Goal: Check status: Check status

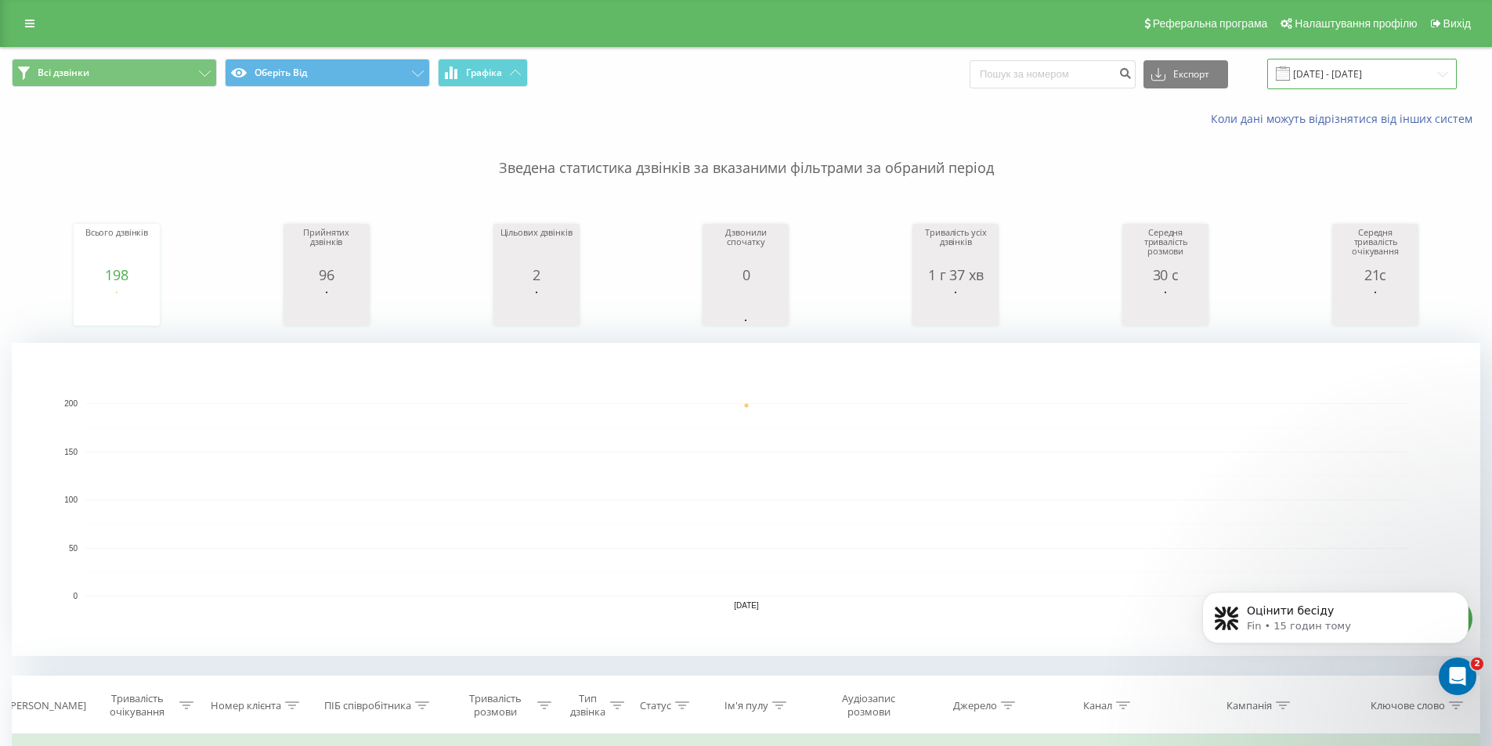
click at [1329, 75] on input "[DATE] - [DATE]" at bounding box center [1361, 74] width 189 height 31
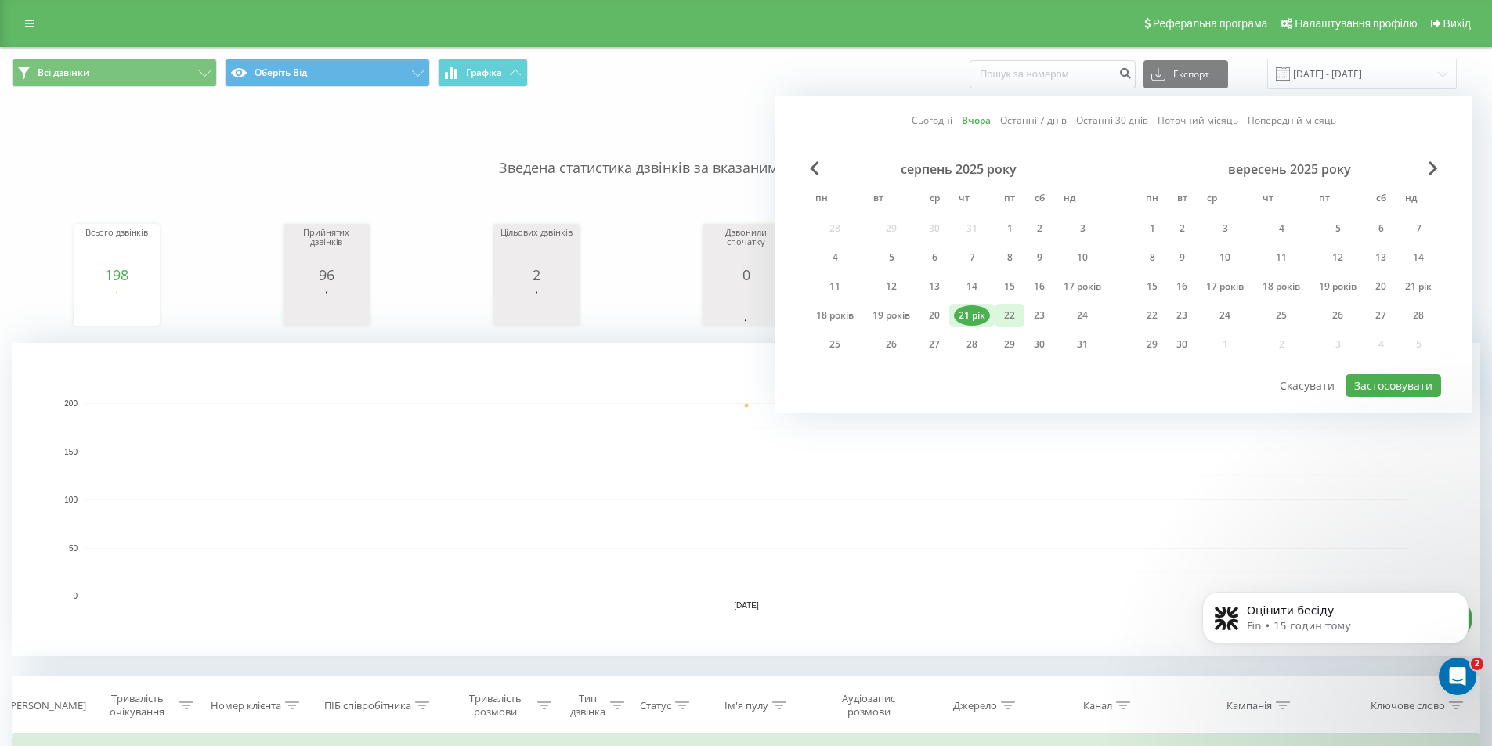
click at [1004, 316] on font "22" at bounding box center [1009, 315] width 11 height 13
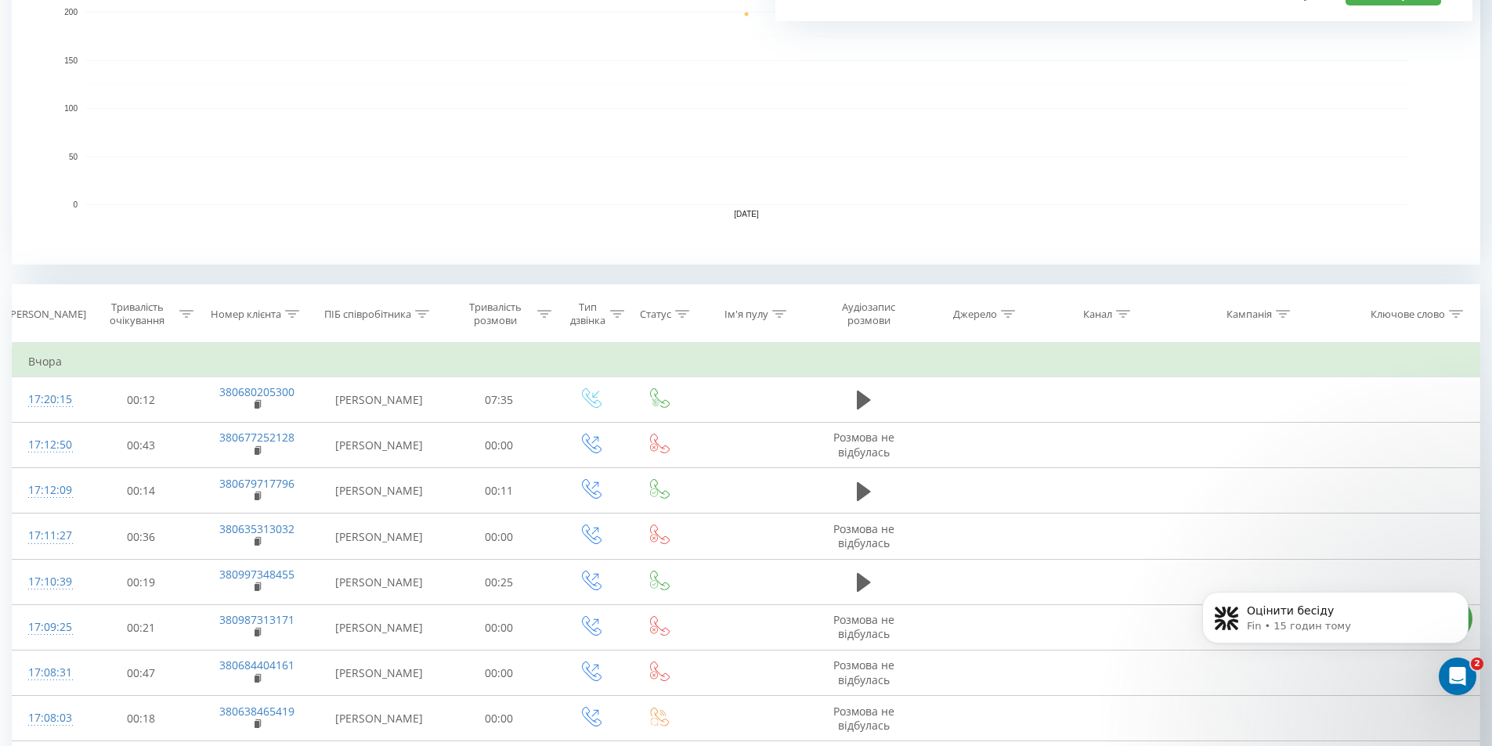
scroll to position [235, 0]
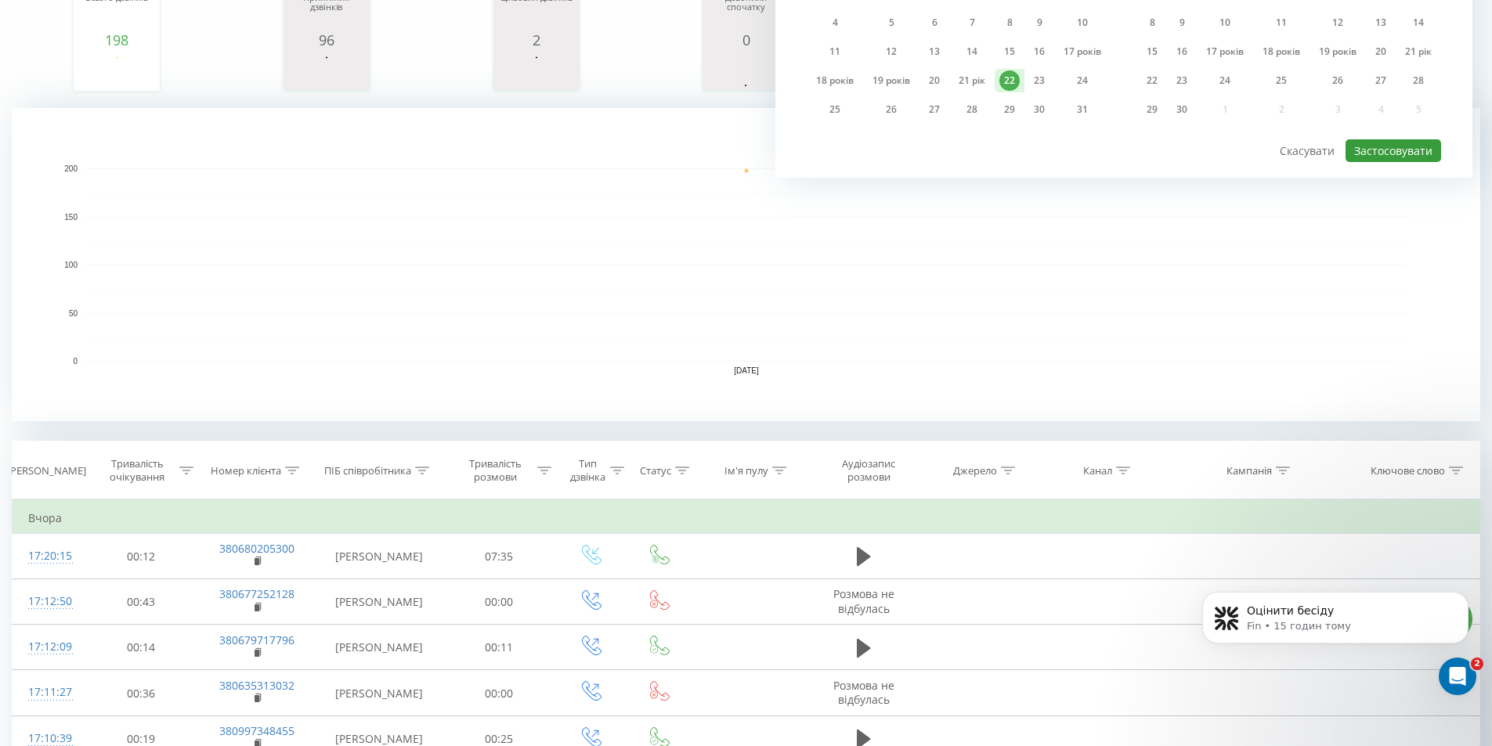
click at [1398, 146] on font "Застосовувати" at bounding box center [1393, 150] width 78 height 15
type input "[DATE] - [DATE]"
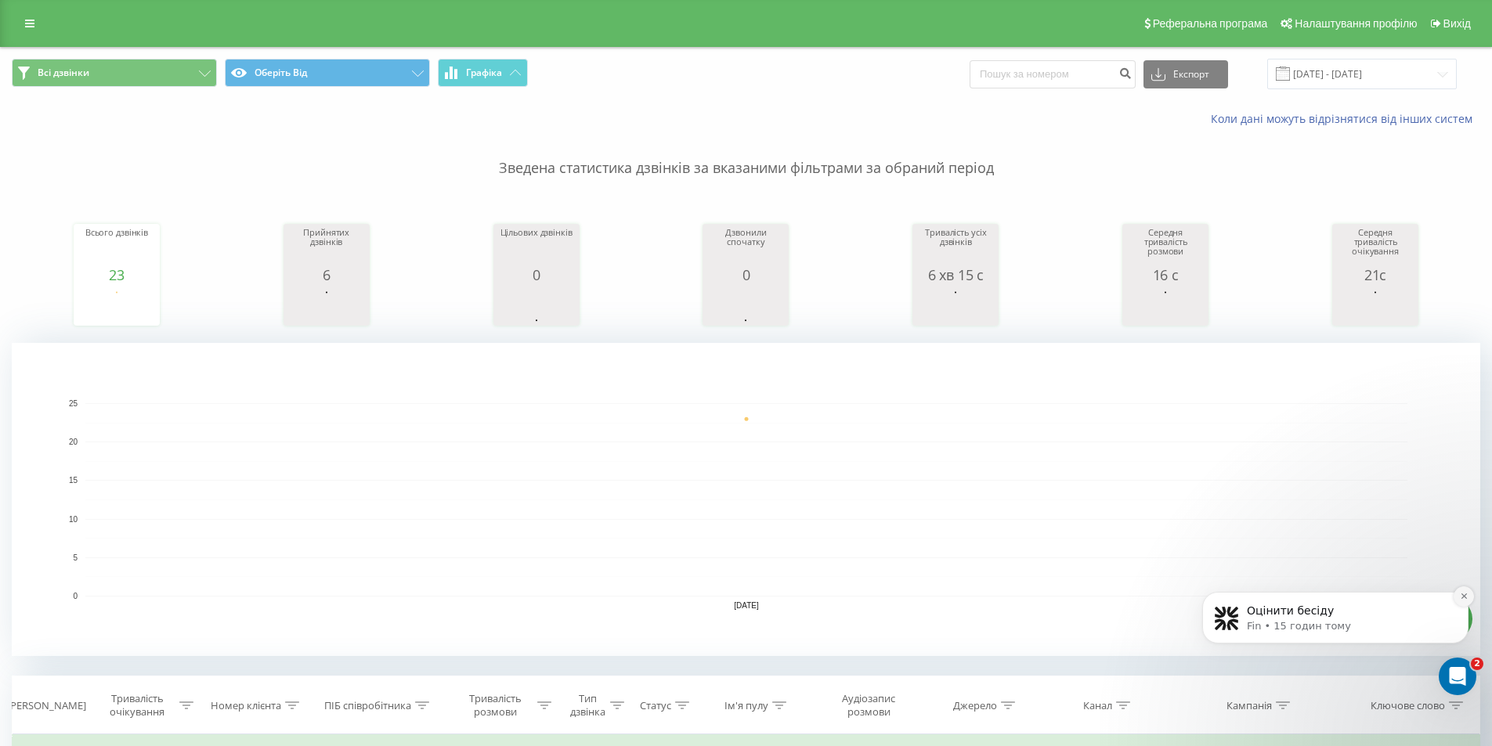
click at [1463, 594] on icon "Відхилити сповіщення" at bounding box center [1464, 596] width 9 height 9
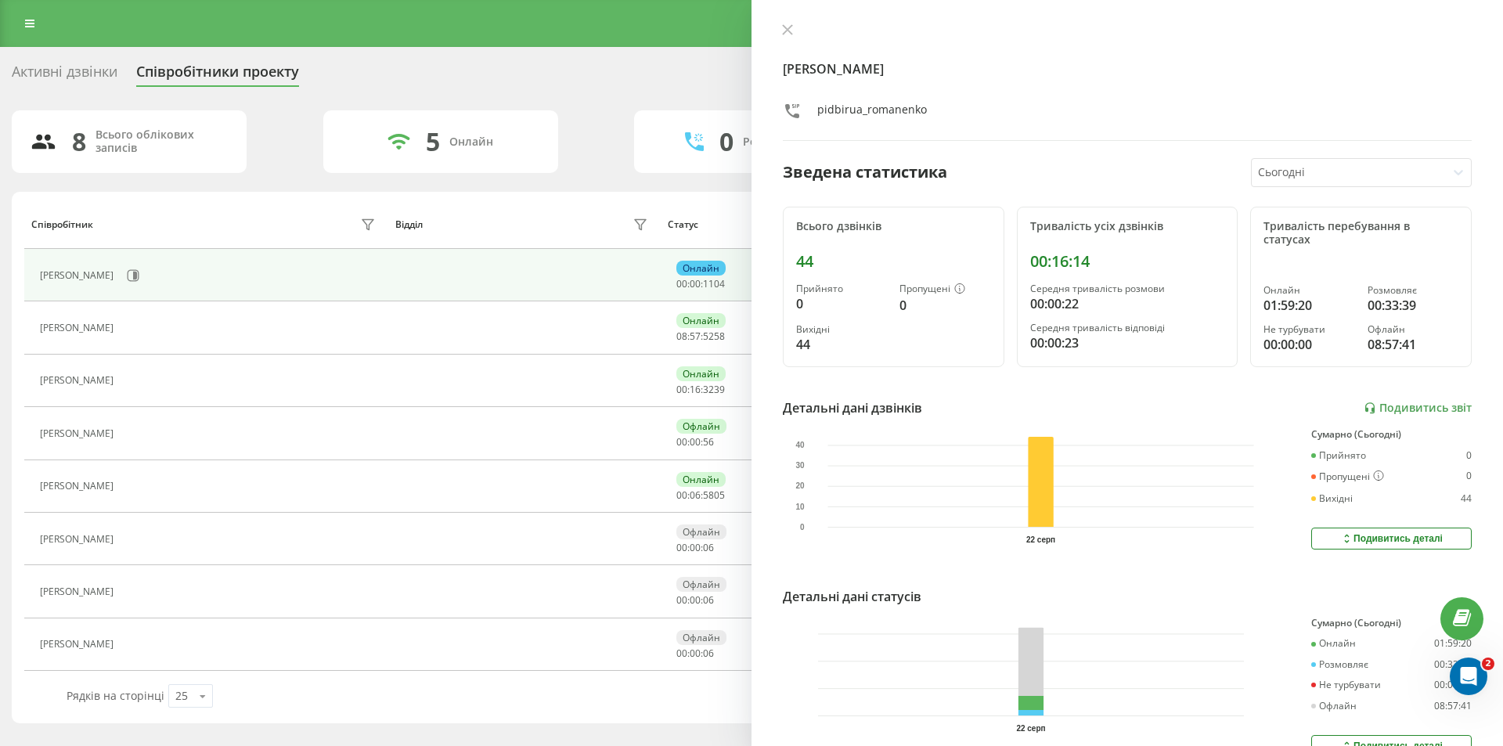
scroll to position [912, 0]
click at [791, 33] on icon at bounding box center [787, 29] width 9 height 9
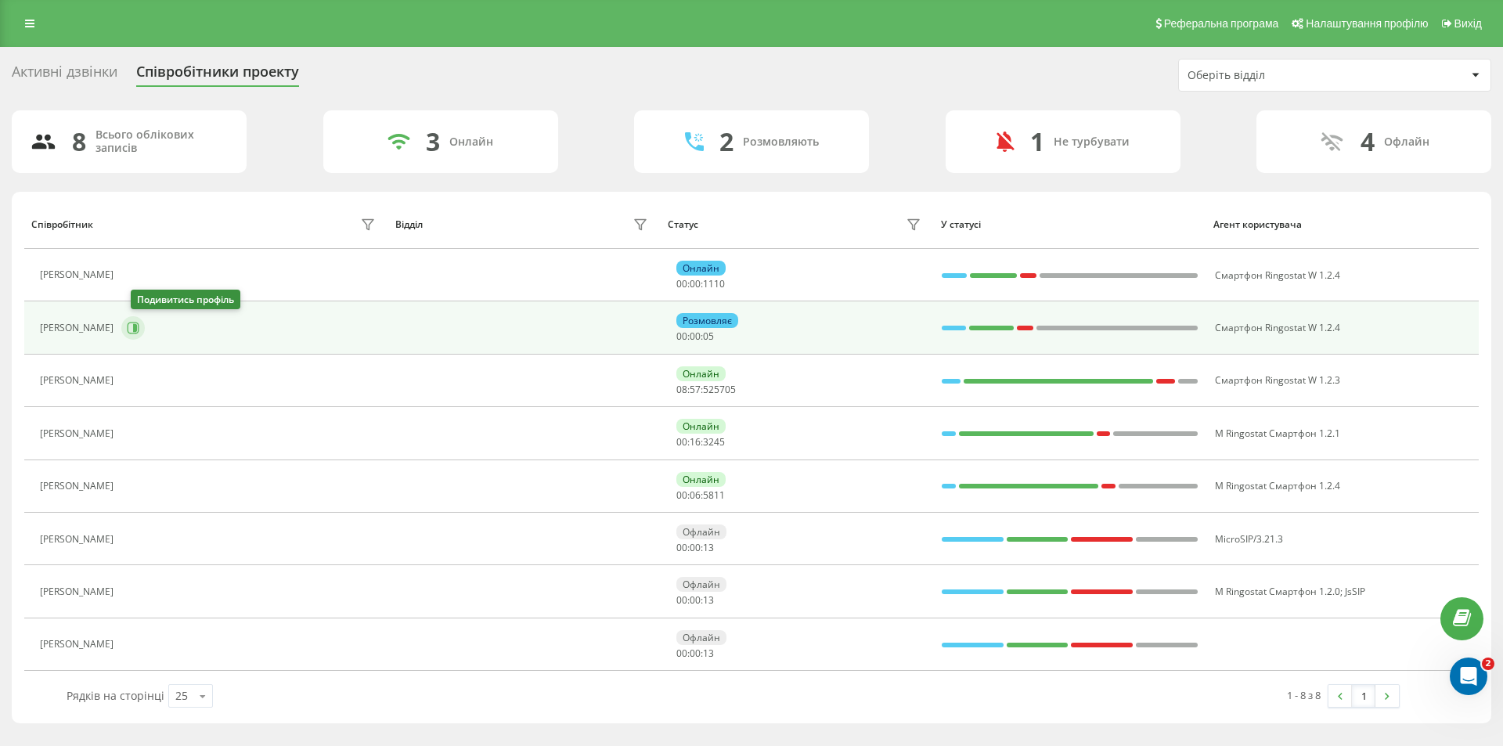
click at [137, 330] on icon at bounding box center [135, 328] width 4 height 8
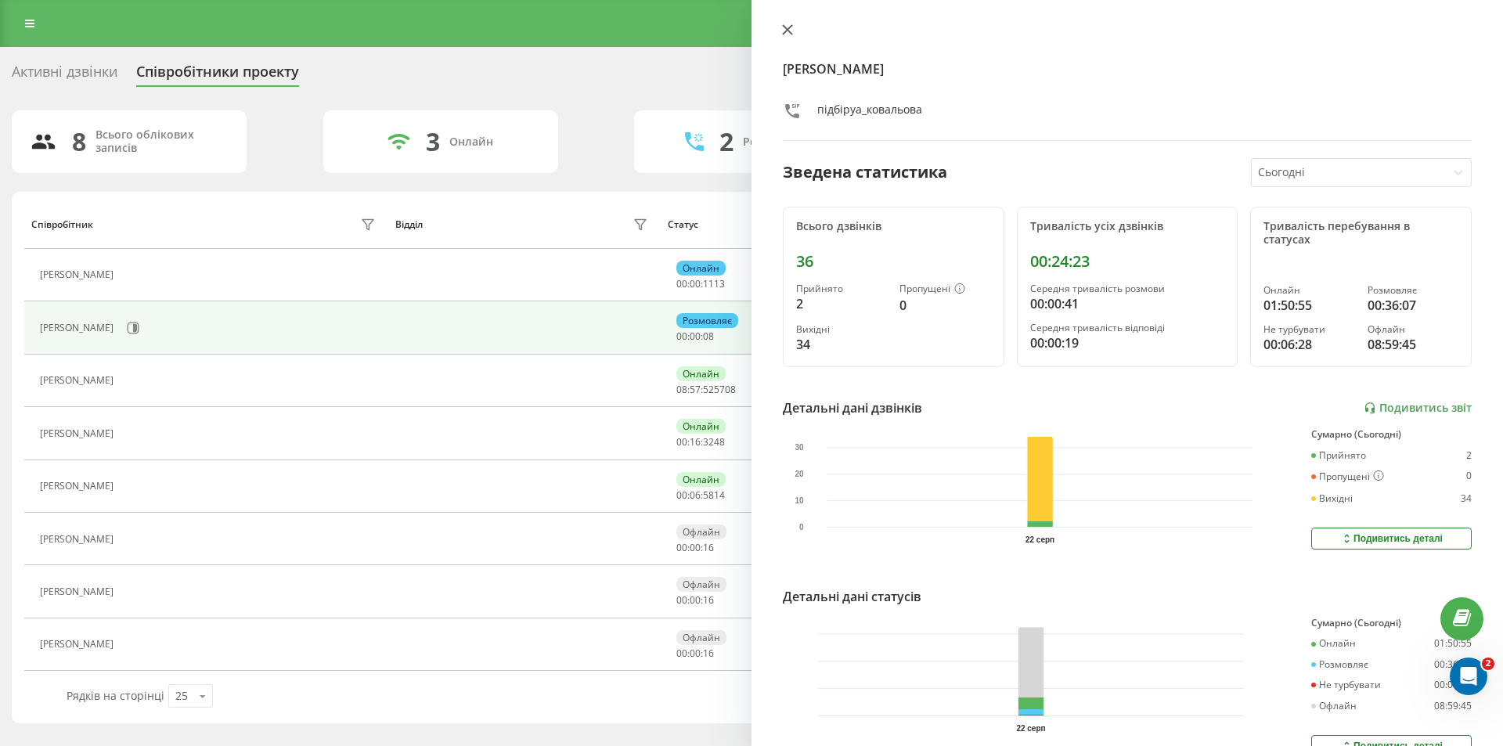
click at [790, 34] on icon at bounding box center [787, 29] width 11 height 11
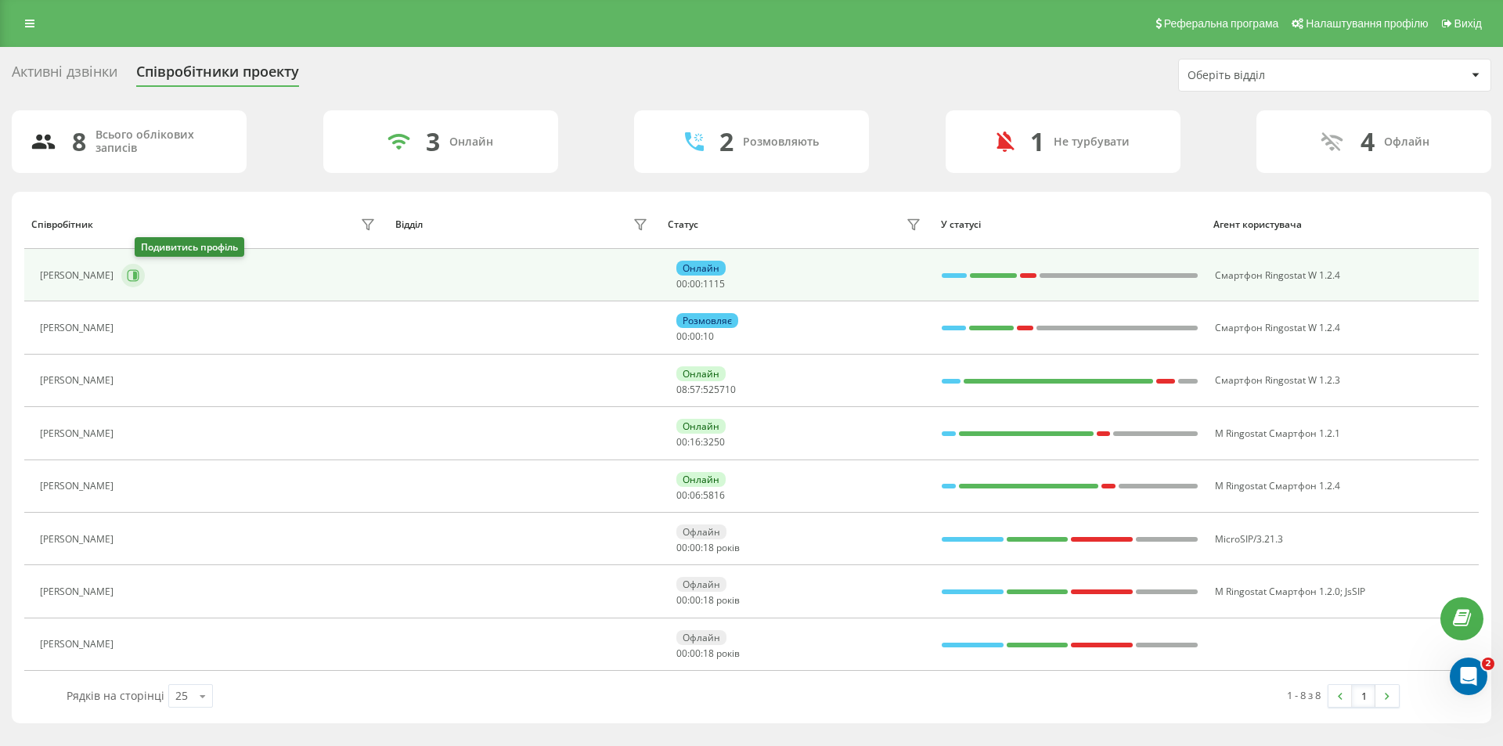
click at [139, 280] on icon at bounding box center [133, 275] width 13 height 13
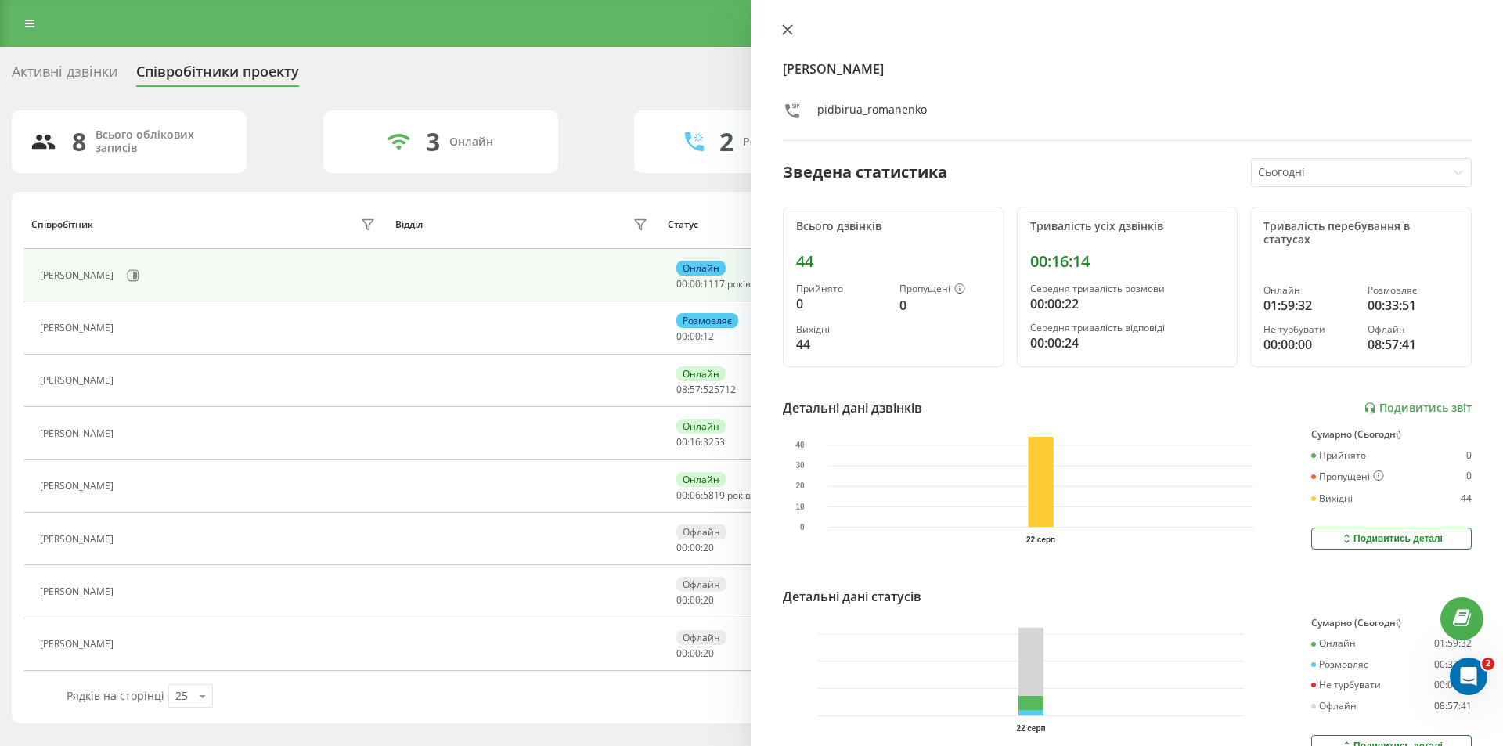
click at [786, 24] on icon at bounding box center [787, 29] width 11 height 11
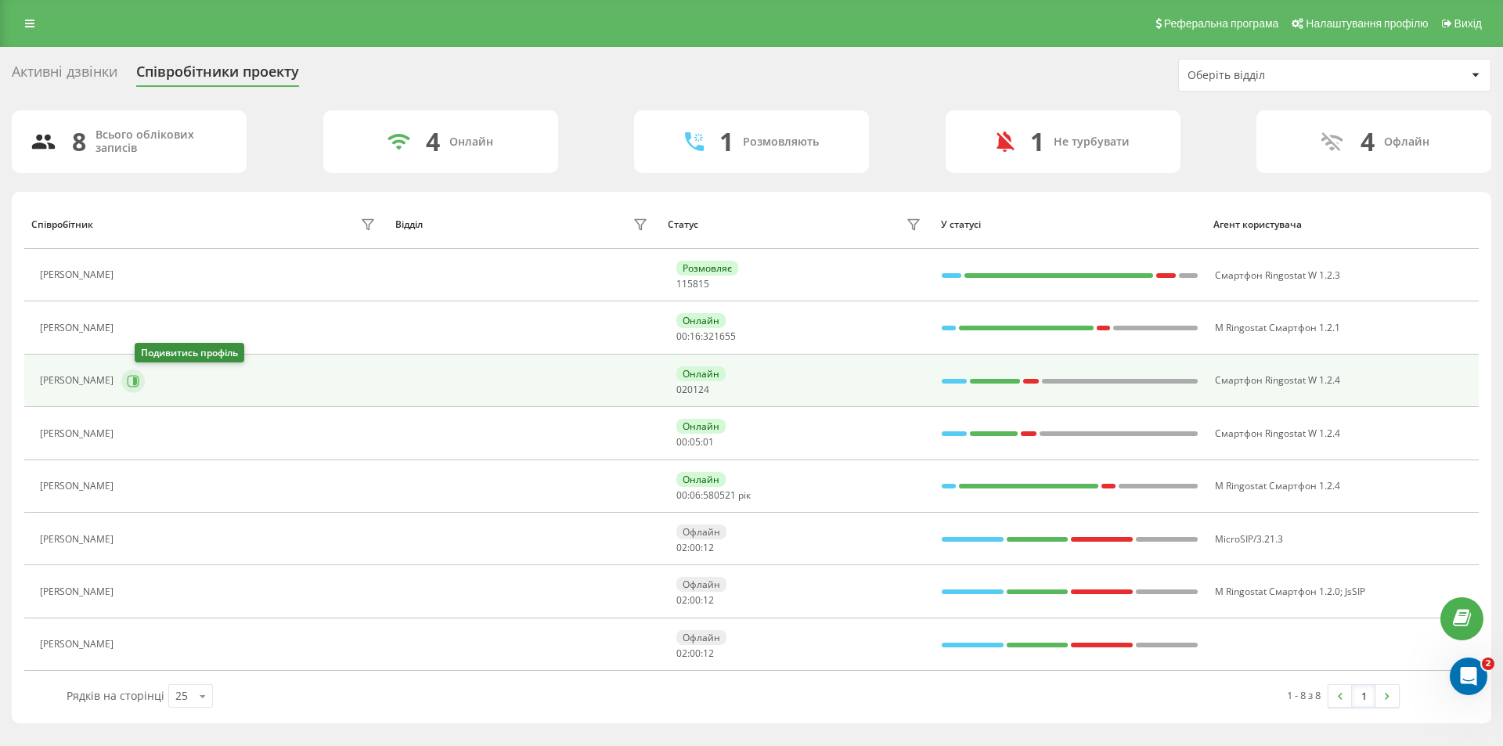
click at [139, 377] on icon at bounding box center [133, 381] width 13 height 13
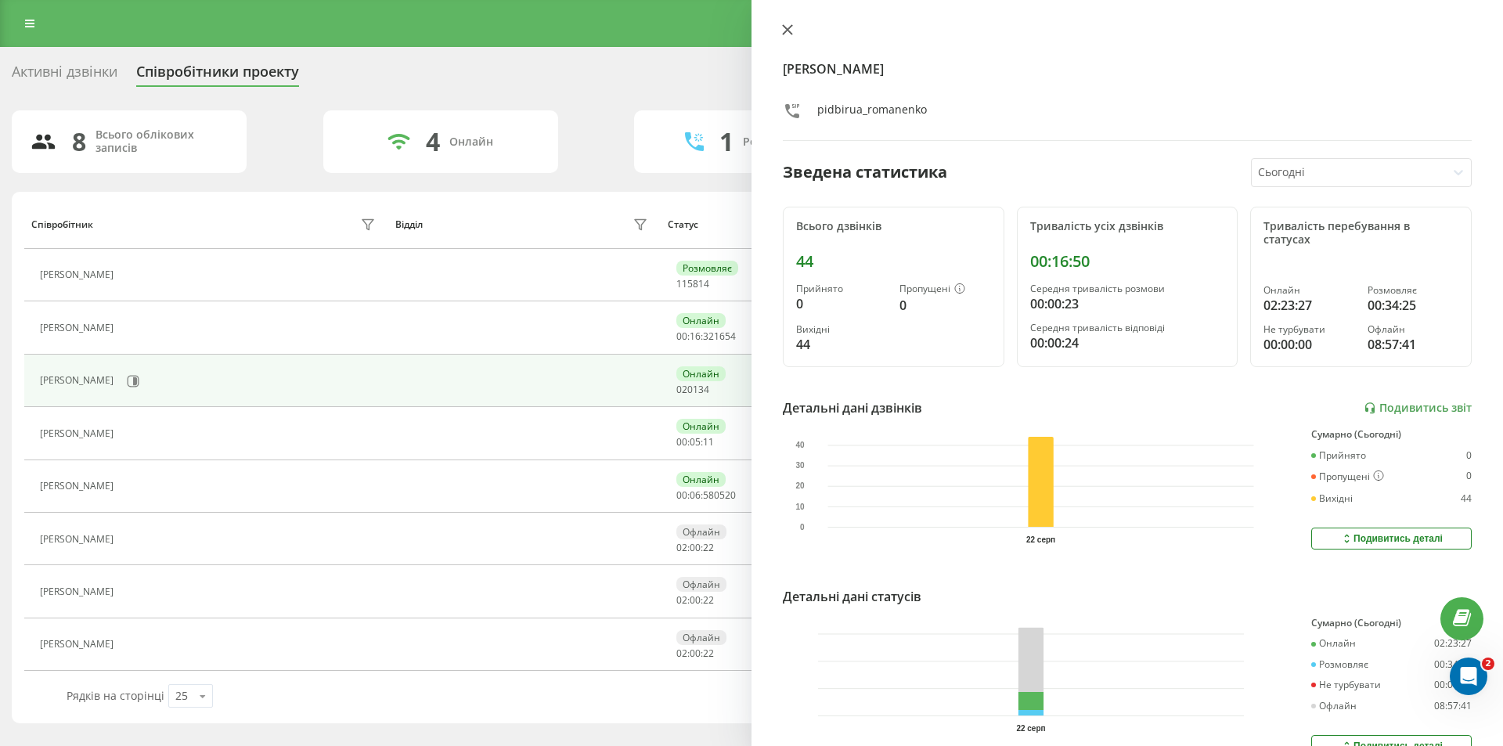
click at [791, 33] on icon at bounding box center [787, 29] width 9 height 9
